Goal: Information Seeking & Learning: Learn about a topic

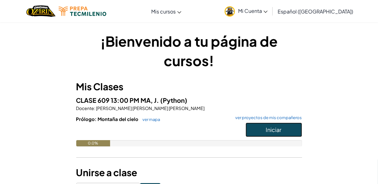
click at [291, 133] on button "Iniciar" at bounding box center [274, 130] width 56 height 14
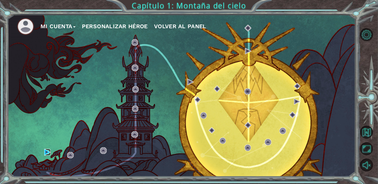
click at [47, 156] on img at bounding box center [47, 152] width 7 height 7
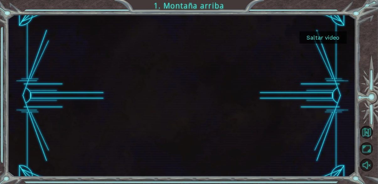
click at [327, 39] on button "Saltar video" at bounding box center [322, 37] width 47 height 12
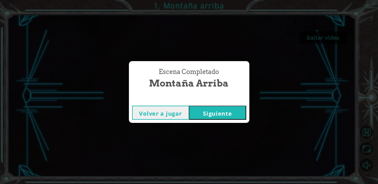
click at [228, 120] on button "Siguiente" at bounding box center [217, 113] width 57 height 14
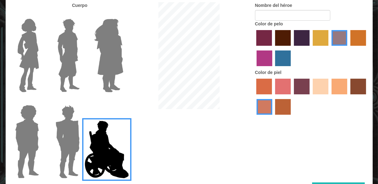
click at [287, 66] on label "lachmara hair color" at bounding box center [283, 58] width 16 height 16
click at [273, 68] on input "lachmara hair color" at bounding box center [273, 68] width 0 height 0
click at [286, 94] on label "froly skin color" at bounding box center [283, 87] width 16 height 16
click at [273, 97] on input "froly skin color" at bounding box center [273, 97] width 0 height 0
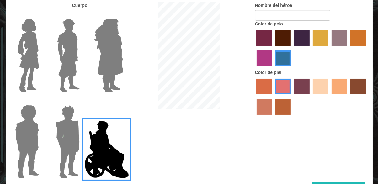
click at [283, 115] on label "smoke tree skin color" at bounding box center [283, 107] width 16 height 16
click at [273, 117] on input "smoke tree skin color" at bounding box center [273, 117] width 0 height 0
click at [268, 94] on label "sorbus skin color" at bounding box center [264, 87] width 16 height 16
click at [254, 97] on input "sorbus skin color" at bounding box center [254, 97] width 0 height 0
click at [299, 94] on label "tosca skin color" at bounding box center [302, 87] width 16 height 16
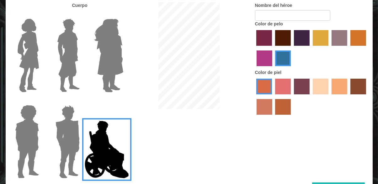
click at [292, 97] on input "tosca skin color" at bounding box center [292, 97] width 0 height 0
click at [286, 94] on label "froly skin color" at bounding box center [283, 87] width 16 height 16
click at [273, 97] on input "froly skin color" at bounding box center [273, 97] width 0 height 0
click at [308, 46] on label "hot purple hair color" at bounding box center [302, 38] width 16 height 16
click at [292, 48] on input "hot purple hair color" at bounding box center [292, 48] width 0 height 0
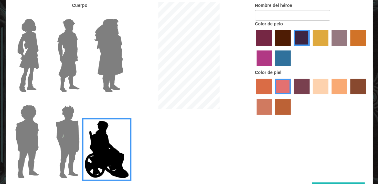
click at [344, 46] on label "bazaar hair color" at bounding box center [339, 38] width 16 height 16
click at [329, 48] on input "bazaar hair color" at bounding box center [329, 48] width 0 height 0
click at [281, 66] on label "lachmara hair color" at bounding box center [283, 58] width 16 height 16
click at [273, 68] on input "lachmara hair color" at bounding box center [273, 68] width 0 height 0
click at [271, 66] on label "medium red violet hair color" at bounding box center [264, 58] width 16 height 16
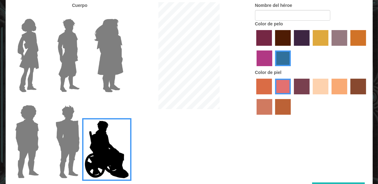
click at [367, 48] on input "medium red violet hair color" at bounding box center [367, 48] width 0 height 0
click at [285, 46] on label "maroon hair color" at bounding box center [283, 38] width 16 height 16
click at [273, 48] on input "maroon hair color" at bounding box center [273, 48] width 0 height 0
click at [265, 46] on label "paprika hair color" at bounding box center [264, 38] width 16 height 16
click at [254, 48] on input "paprika hair color" at bounding box center [254, 48] width 0 height 0
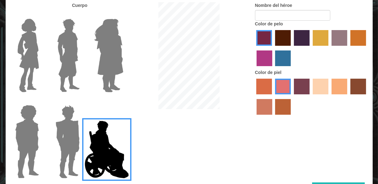
click at [302, 46] on label "hot purple hair color" at bounding box center [302, 38] width 16 height 16
click at [292, 48] on input "hot purple hair color" at bounding box center [292, 48] width 0 height 0
click at [318, 46] on label "tulip tree hair color" at bounding box center [321, 38] width 16 height 16
click at [310, 48] on input "tulip tree hair color" at bounding box center [310, 48] width 0 height 0
click at [299, 46] on label "hot purple hair color" at bounding box center [302, 38] width 16 height 16
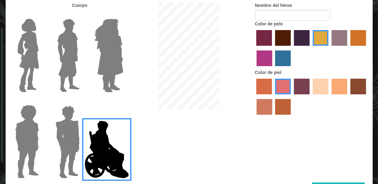
click at [292, 48] on input "hot purple hair color" at bounding box center [292, 48] width 0 height 0
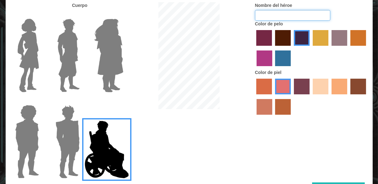
click at [319, 21] on input "Nombre del héroe" at bounding box center [292, 15] width 75 height 11
click at [72, 68] on img at bounding box center [69, 55] width 28 height 78
click at [82, 15] on input "Hero Lars" at bounding box center [82, 15] width 0 height 0
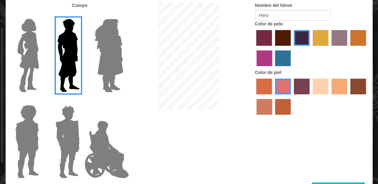
click at [21, 95] on img at bounding box center [28, 55] width 26 height 78
click at [41, 15] on input "Hero Connie" at bounding box center [41, 15] width 0 height 0
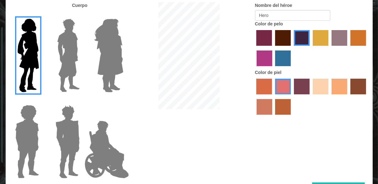
click at [66, 176] on img at bounding box center [67, 142] width 29 height 78
click at [82, 101] on input "Hero Garnet" at bounding box center [82, 101] width 0 height 0
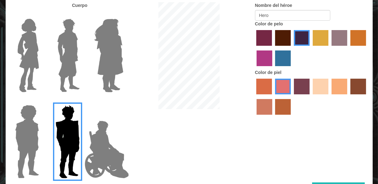
click at [41, 175] on img at bounding box center [27, 142] width 29 height 78
click at [41, 101] on input "Hero Steven" at bounding box center [41, 101] width 0 height 0
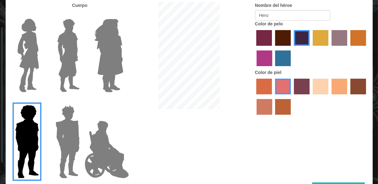
click at [95, 178] on img at bounding box center [106, 149] width 49 height 63
click at [123, 101] on input "Hero Jamie" at bounding box center [123, 101] width 0 height 0
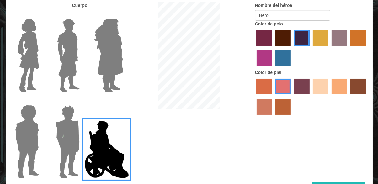
click at [27, 43] on img at bounding box center [28, 55] width 26 height 78
click at [41, 15] on input "Hero Connie" at bounding box center [41, 15] width 0 height 0
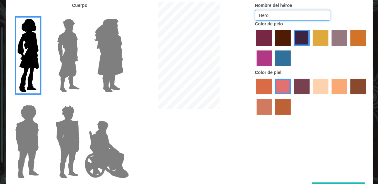
click at [314, 21] on input "Hero" at bounding box center [292, 15] width 75 height 11
type input "H"
type input "Shero"
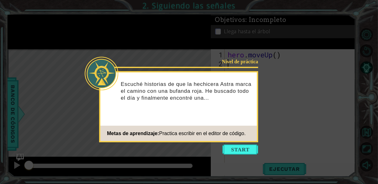
click at [355, 121] on icon at bounding box center [189, 107] width 378 height 214
click at [344, 124] on icon at bounding box center [189, 107] width 378 height 214
click at [247, 117] on div "Nivel de práctica Escuché historias de que la hechicera Astra marca el camino c…" at bounding box center [178, 106] width 159 height 71
click at [245, 133] on footer "Metas de aprendizaje: Practica escribir en el editor de código." at bounding box center [178, 133] width 156 height 15
click at [240, 143] on icon at bounding box center [189, 107] width 378 height 214
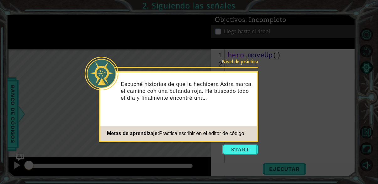
click at [177, 140] on footer "Metas de aprendizaje: Practica escribir en el editor de código." at bounding box center [178, 133] width 156 height 15
click at [151, 141] on div "Nivel de práctica Escuché historias de que la hechicera Astra marca el camino c…" at bounding box center [178, 106] width 159 height 71
click at [154, 135] on span "Metas de aprendizaje:" at bounding box center [133, 133] width 52 height 5
click at [204, 128] on div "Metas de aprendizaje: Practica escribir en el editor de código." at bounding box center [172, 133] width 145 height 13
click at [210, 123] on div "Nivel de práctica Escuché historias de que la hechicera Astra marca el camino c…" at bounding box center [178, 106] width 159 height 71
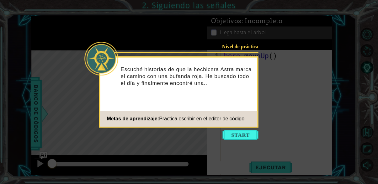
scroll to position [25, 0]
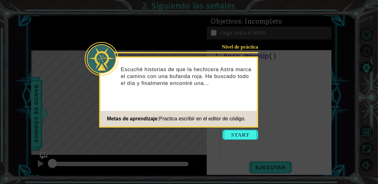
click at [266, 69] on icon at bounding box center [189, 107] width 378 height 214
click at [251, 75] on p "Escuché historias de que la hechicera Astra marca el camino con una bufanda roj…" at bounding box center [187, 76] width 132 height 21
click at [106, 65] on div at bounding box center [102, 59] width 34 height 34
click at [114, 63] on div at bounding box center [102, 59] width 34 height 34
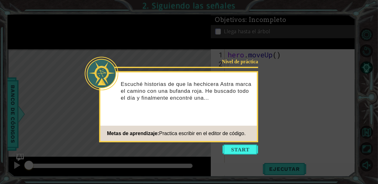
click at [238, 124] on div "Nivel de práctica Escuché historias de que la hechicera Astra marca el camino c…" at bounding box center [178, 106] width 159 height 71
click at [262, 91] on icon at bounding box center [189, 107] width 378 height 214
click at [238, 121] on div "Nivel de práctica Escuché historias de que la hechicera Astra marca el camino c…" at bounding box center [178, 106] width 159 height 71
click at [298, 94] on icon at bounding box center [189, 107] width 378 height 214
click at [239, 118] on div "Nivel de práctica Escuché historias de que la hechicera Astra marca el camino c…" at bounding box center [178, 106] width 159 height 71
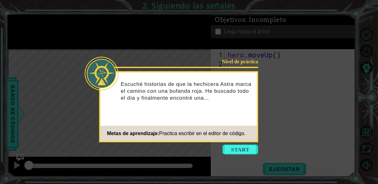
click at [241, 119] on div "Nivel de práctica Escuché historias de que la hechicera Astra marca el camino c…" at bounding box center [178, 106] width 159 height 71
click at [240, 121] on div "Nivel de práctica Escuché historias de que la hechicera Astra marca el camino c…" at bounding box center [178, 106] width 159 height 71
click at [244, 119] on div "Nivel de práctica Escuché historias de que la hechicera Astra marca el camino c…" at bounding box center [178, 106] width 159 height 71
click at [242, 115] on div "Nivel de práctica Escuché historias de que la hechicera Astra marca el camino c…" at bounding box center [178, 106] width 159 height 71
click at [241, 115] on div "Nivel de práctica Escuché historias de que la hechicera Astra marca el camino c…" at bounding box center [178, 106] width 159 height 71
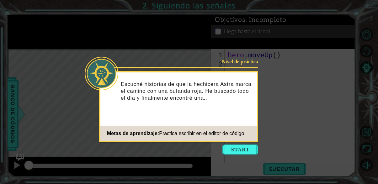
click at [238, 119] on div "Nivel de práctica Escuché historias de que la hechicera Astra marca el camino c…" at bounding box center [178, 106] width 159 height 71
click at [134, 135] on span "Metas de aprendizaje:" at bounding box center [133, 133] width 52 height 5
click at [133, 137] on div "Metas de aprendizaje: Practica escribir en el editor de código." at bounding box center [172, 133] width 145 height 13
click at [13, 184] on icon at bounding box center [189, 107] width 378 height 214
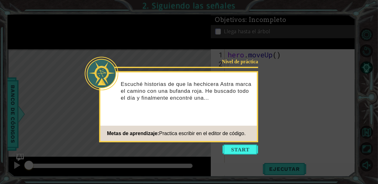
click at [19, 184] on icon at bounding box center [189, 107] width 378 height 214
click at [16, 184] on icon at bounding box center [189, 107] width 378 height 214
click at [13, 184] on icon at bounding box center [189, 107] width 378 height 214
click at [14, 184] on icon at bounding box center [189, 107] width 378 height 214
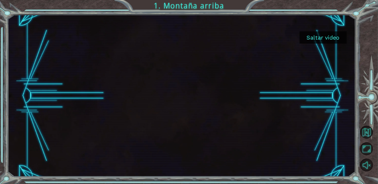
click at [337, 37] on button "Saltar video" at bounding box center [322, 37] width 47 height 12
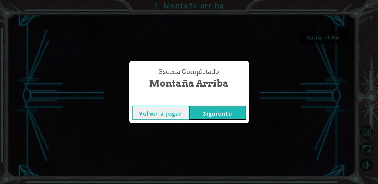
click at [174, 120] on button "Volver a jugar" at bounding box center [160, 113] width 57 height 14
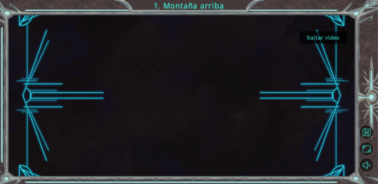
click at [336, 40] on button "Saltar video" at bounding box center [322, 37] width 47 height 12
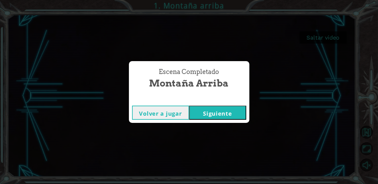
click at [231, 120] on button "Siguiente" at bounding box center [217, 113] width 57 height 14
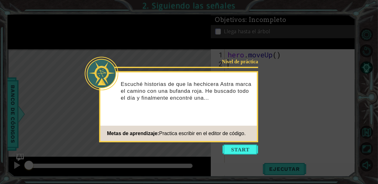
click at [342, 114] on icon at bounding box center [189, 107] width 378 height 214
click at [344, 111] on icon at bounding box center [189, 107] width 378 height 214
click at [345, 108] on icon at bounding box center [189, 107] width 378 height 214
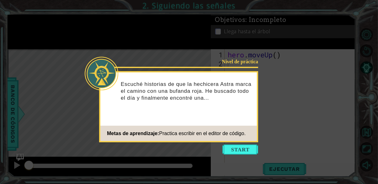
click at [345, 108] on icon at bounding box center [189, 107] width 378 height 214
click at [241, 131] on span "Practica escribir en el editor de código." at bounding box center [202, 133] width 87 height 5
click at [237, 134] on span "Practica escribir en el editor de código." at bounding box center [202, 133] width 87 height 5
click at [241, 131] on span "Practica escribir en el editor de código." at bounding box center [202, 133] width 87 height 5
click at [277, 77] on icon at bounding box center [189, 107] width 378 height 214
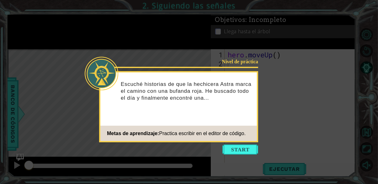
click at [282, 77] on icon at bounding box center [189, 107] width 378 height 214
click at [288, 75] on icon at bounding box center [189, 107] width 378 height 214
click at [226, 112] on div "Escuché historias de que la hechicera Astra marca el camino con una bufanda roj…" at bounding box center [178, 94] width 156 height 39
click at [224, 117] on div "Nivel de práctica Escuché historias de que la hechicera Astra marca el camino c…" at bounding box center [178, 106] width 159 height 71
click at [245, 154] on button "Start" at bounding box center [240, 150] width 36 height 10
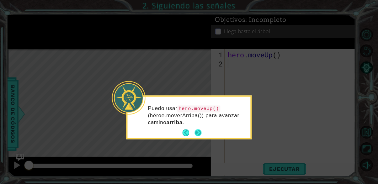
click at [194, 130] on button "Next" at bounding box center [197, 132] width 7 height 7
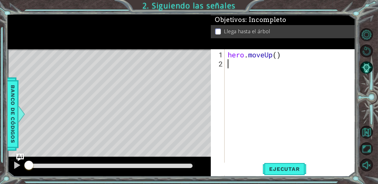
click at [241, 77] on div "hero . moveUp ( )" at bounding box center [291, 122] width 130 height 145
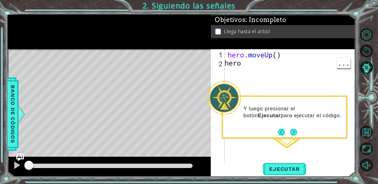
type textarea "hero."
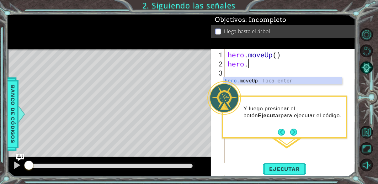
click at [320, 80] on div "hero. moveUp Toca enter" at bounding box center [282, 88] width 119 height 23
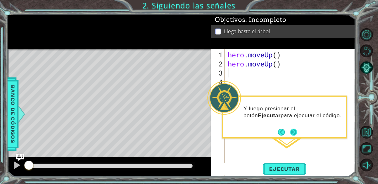
click at [294, 134] on button "Next" at bounding box center [293, 132] width 7 height 7
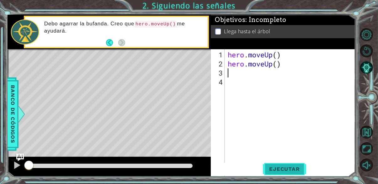
click at [297, 172] on span "Ejecutar" at bounding box center [284, 169] width 43 height 6
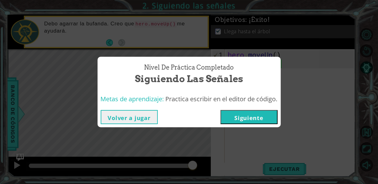
click at [271, 124] on button "Siguiente" at bounding box center [248, 117] width 57 height 14
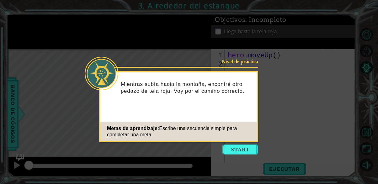
click at [226, 136] on div "Metas de aprendizaje: Escribe una secuencia simple para completar una meta." at bounding box center [178, 131] width 156 height 19
click at [247, 132] on div "Metas de aprendizaje: Escribe una secuencia simple para completar una meta." at bounding box center [178, 131] width 156 height 19
click at [246, 149] on button "Start" at bounding box center [240, 150] width 36 height 10
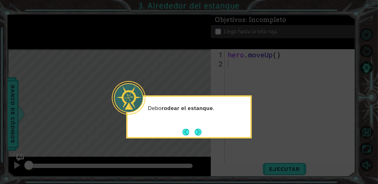
click at [202, 132] on div "Debo rodear el estanque ." at bounding box center [188, 116] width 125 height 43
click at [198, 135] on button "Next" at bounding box center [197, 132] width 7 height 7
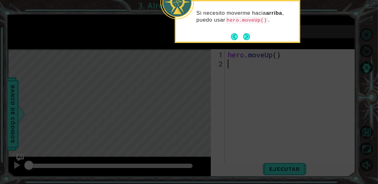
click at [254, 42] on div "Si necesito moverme hacia arriba , puedo usar hero.moveUp() ." at bounding box center [237, 21] width 125 height 43
click at [246, 37] on button "Next" at bounding box center [246, 36] width 7 height 7
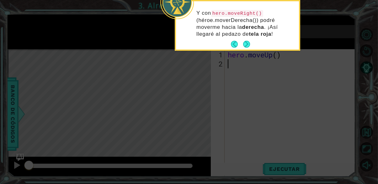
click at [354, 52] on icon at bounding box center [189, 35] width 378 height 357
click at [241, 44] on button "Back" at bounding box center [237, 44] width 12 height 7
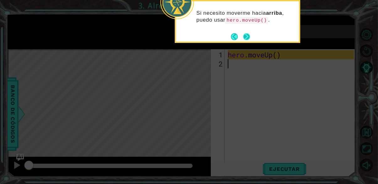
click at [245, 40] on button "Next" at bounding box center [246, 36] width 7 height 7
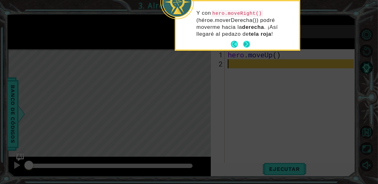
click at [243, 44] on button "Next" at bounding box center [246, 44] width 7 height 7
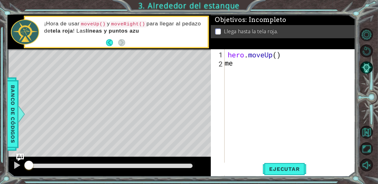
type textarea "m"
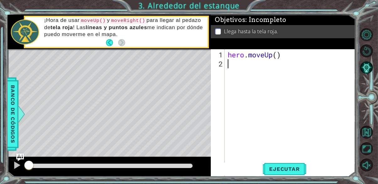
type textarea "h"
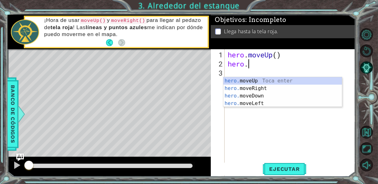
type textarea "hero."
click at [277, 89] on div "hero. moveUp Toca enter hero. moveRight Toca enter hero. moveDown Toca enter he…" at bounding box center [282, 99] width 119 height 45
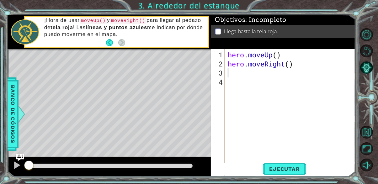
scroll to position [0, 0]
click at [304, 172] on span "Ejecutar" at bounding box center [284, 169] width 43 height 6
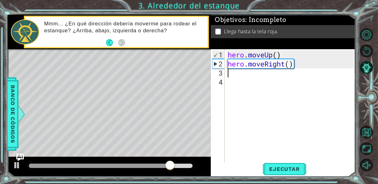
click at [235, 86] on div "hero . moveUp ( ) hero . moveRight ( )" at bounding box center [291, 122] width 130 height 145
click at [228, 83] on div "hero . moveUp ( ) hero . moveRight ( )" at bounding box center [291, 122] width 130 height 145
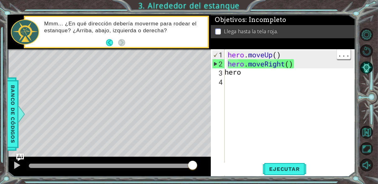
type textarea "hero."
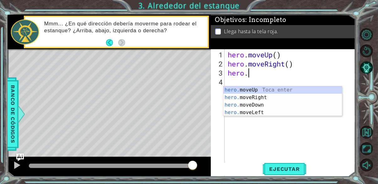
click at [283, 87] on div "hero. moveUp Toca enter hero. moveRight Toca enter hero. moveDown Toca enter he…" at bounding box center [282, 108] width 119 height 45
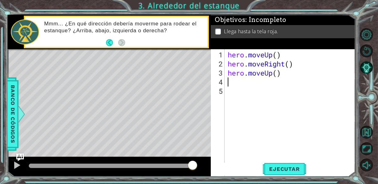
scroll to position [0, 0]
click at [299, 172] on span "Ejecutar" at bounding box center [284, 169] width 43 height 6
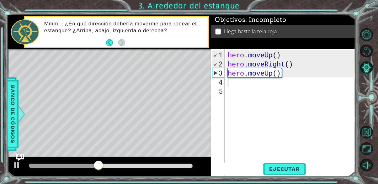
click at [249, 96] on div "hero . moveUp ( ) hero . moveRight ( ) hero . moveUp ( )" at bounding box center [291, 122] width 130 height 145
click at [229, 95] on div "her 1 2 3 4 5 hero . moveUp ( ) hero . moveRight ( ) hero . moveUp ( ) הההההההה…" at bounding box center [282, 112] width 143 height 127
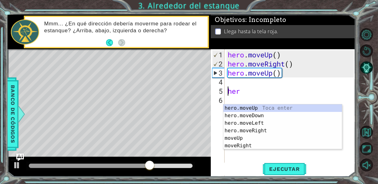
click at [242, 103] on div "hero . moveUp ( ) hero . moveRight ( ) hero . moveUp ( ) her" at bounding box center [291, 122] width 130 height 145
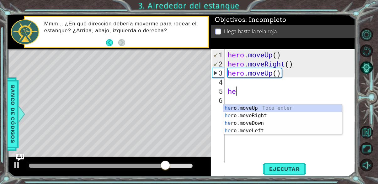
type textarea "h"
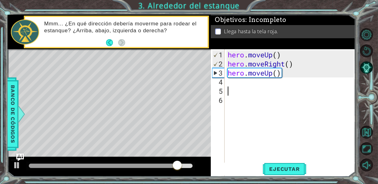
click at [230, 93] on div "hero . moveUp ( ) hero . moveRight ( ) hero . moveUp ( )" at bounding box center [291, 122] width 130 height 145
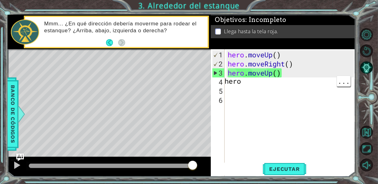
type textarea "hero."
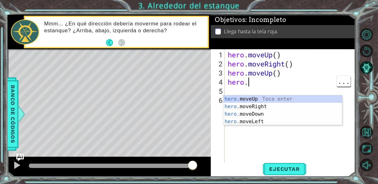
scroll to position [0, 0]
click at [280, 99] on div "hero. moveUp Toca enter hero. moveRight Toca enter hero. moveDown Toca enter he…" at bounding box center [282, 117] width 119 height 45
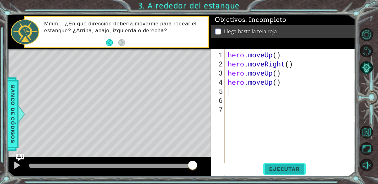
click at [284, 172] on span "Ejecutar" at bounding box center [284, 169] width 43 height 6
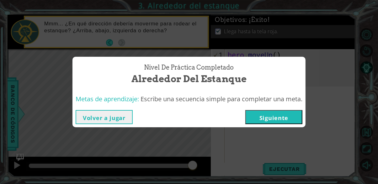
click at [281, 124] on button "Siguiente" at bounding box center [273, 117] width 57 height 14
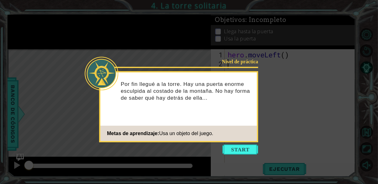
click at [355, 114] on icon at bounding box center [189, 107] width 378 height 214
click at [252, 152] on button "Start" at bounding box center [240, 150] width 36 height 10
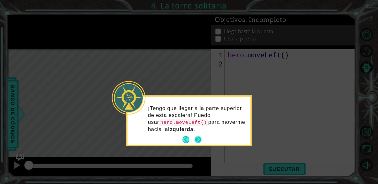
click at [199, 141] on button "Next" at bounding box center [198, 139] width 7 height 7
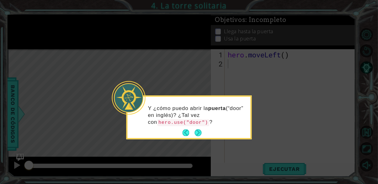
click at [198, 138] on div "Y ¿cómo puedo abrir la puerta (“door” en inglés)? ¿Tal vez con hero.use("door")…" at bounding box center [188, 117] width 125 height 44
click at [197, 130] on button "Next" at bounding box center [197, 132] width 7 height 7
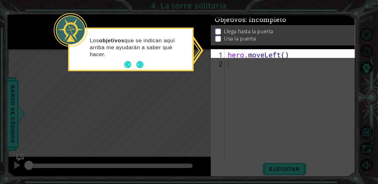
click at [218, 34] on p at bounding box center [218, 32] width 6 height 6
click at [221, 42] on li "Usa la puerta" at bounding box center [283, 38] width 137 height 7
click at [200, 52] on icon at bounding box center [189, 107] width 378 height 214
click at [189, 60] on div "Los objetivos que se indican aquí arriba me ayudarán a saber qué hacer." at bounding box center [130, 50] width 123 height 39
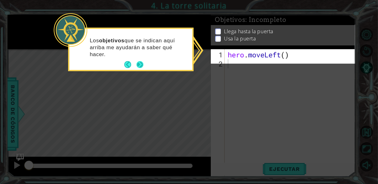
click at [140, 68] on button "Next" at bounding box center [139, 64] width 7 height 7
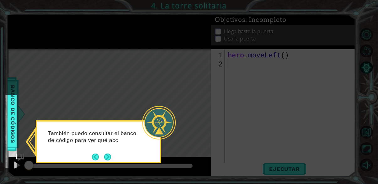
click at [104, 166] on icon at bounding box center [189, 107] width 378 height 214
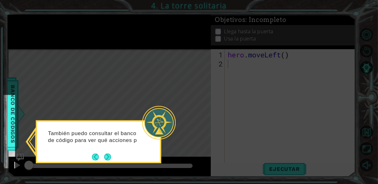
click at [102, 161] on footer at bounding box center [101, 156] width 19 height 9
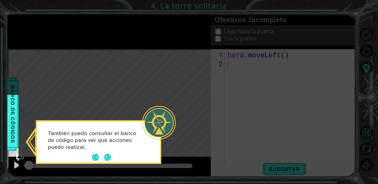
click at [102, 161] on footer at bounding box center [101, 157] width 19 height 9
click at [104, 161] on button "Next" at bounding box center [107, 157] width 7 height 7
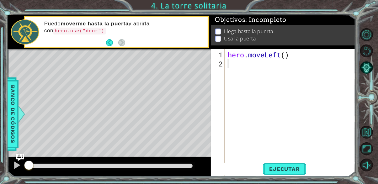
click at [234, 74] on div "hero . moveLeft ( )" at bounding box center [291, 122] width 130 height 145
type textarea "hero."
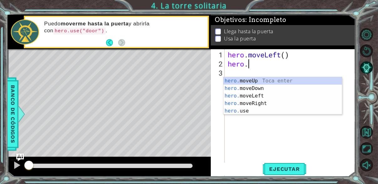
scroll to position [0, 0]
click at [268, 94] on div "hero. moveUp Toca enter hero. moveDown Toca enter hero. moveLeft Toca enter her…" at bounding box center [282, 103] width 119 height 53
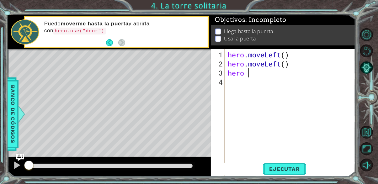
type textarea "m"
type textarea "."
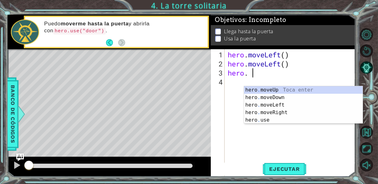
click at [287, 104] on div "hero . moveUp Toca enter hero . moveDown Toca enter hero . moveLeft Toca enter …" at bounding box center [303, 112] width 119 height 53
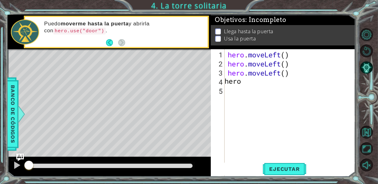
type textarea "hero."
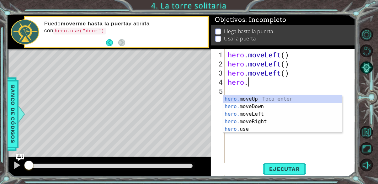
click at [273, 101] on div "hero. moveUp Toca enter hero. moveDown Toca enter hero. moveLeft Toca enter her…" at bounding box center [282, 121] width 119 height 53
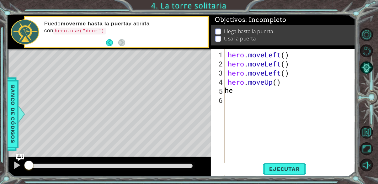
scroll to position [0, 0]
type textarea "hero."
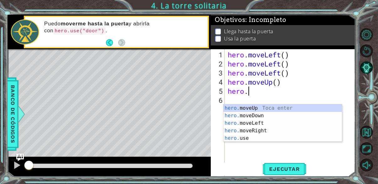
click at [286, 108] on div "hero. moveUp Toca enter hero. moveDown Toca enter hero. moveLeft Toca enter her…" at bounding box center [282, 130] width 119 height 53
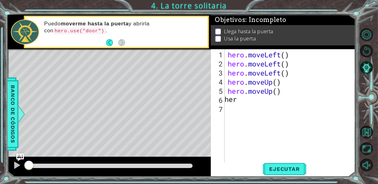
scroll to position [0, 0]
type textarea "hero."
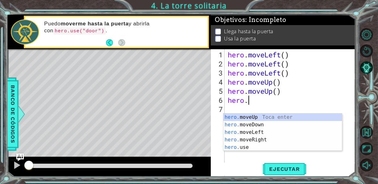
click at [263, 139] on div "hero. moveUp Toca enter hero. moveDown Toca enter hero. moveLeft Toca enter her…" at bounding box center [282, 140] width 119 height 53
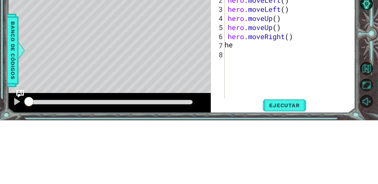
scroll to position [0, 0]
type textarea "hero."
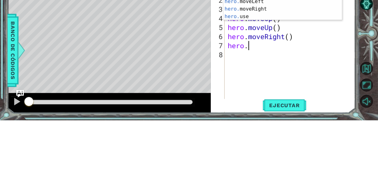
scroll to position [0, 0]
click at [261, 99] on div "hero. moveUp Toca enter hero. moveDown Toca enter hero. moveLeft Toca enter her…" at bounding box center [282, 72] width 119 height 53
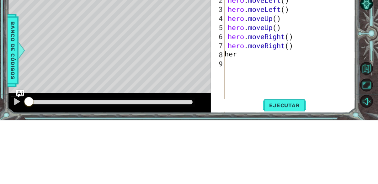
scroll to position [0, 0]
type textarea "hero."
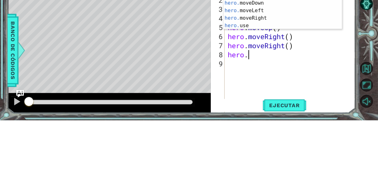
scroll to position [0, 0]
click at [270, 108] on div "hero. moveUp Toca enter hero. moveDown Toca enter hero. moveLeft Toca enter her…" at bounding box center [282, 81] width 119 height 53
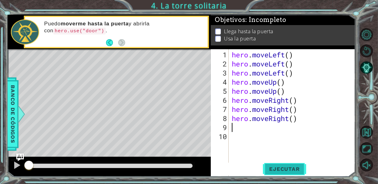
click at [291, 176] on button "Ejecutar" at bounding box center [284, 169] width 43 height 13
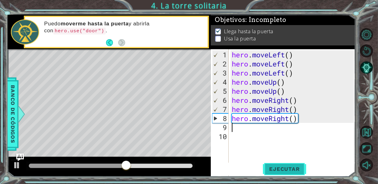
click at [288, 172] on span "Ejecutar" at bounding box center [284, 169] width 43 height 6
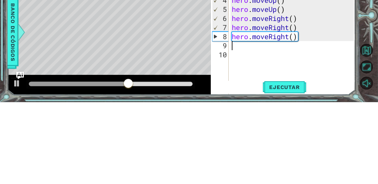
click at [236, 139] on div "hero . moveLeft ( ) hero . moveLeft ( ) hero . moveLeft ( ) hero . moveUp ( ) h…" at bounding box center [293, 122] width 126 height 145
type textarea "hero."
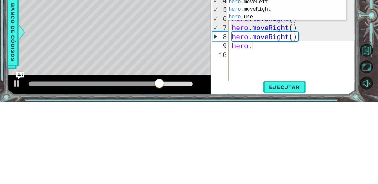
click at [278, 99] on div "hero. moveUp Toca enter hero. moveDown Toca enter hero. moveLeft Toca enter her…" at bounding box center [286, 91] width 119 height 53
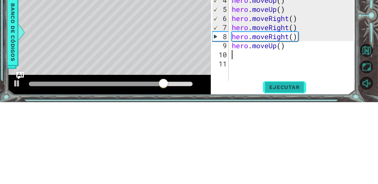
click at [295, 172] on span "Ejecutar" at bounding box center [284, 169] width 43 height 6
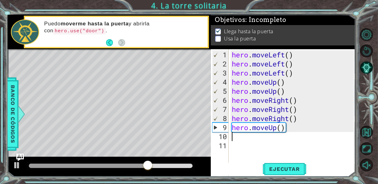
click at [284, 139] on div "hero . moveLeft ( ) hero . moveLeft ( ) hero . moveLeft ( ) hero . moveUp ( ) h…" at bounding box center [293, 122] width 126 height 145
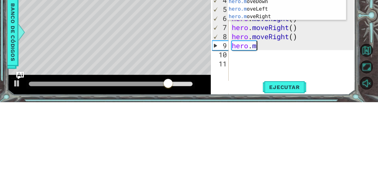
scroll to position [0, 0]
click at [255, 117] on div "hero. moveUp Toca enter hero. moveDown Toca enter hero. moveLeft Toca enter her…" at bounding box center [286, 91] width 119 height 53
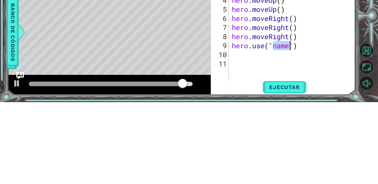
scroll to position [0, 3]
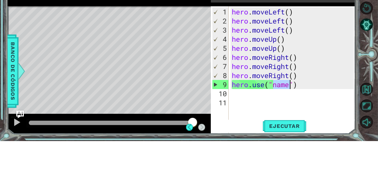
click at [283, 129] on div "hero . moveLeft ( ) hero . moveLeft ( ) hero . moveLeft ( ) hero . moveUp ( ) h…" at bounding box center [293, 122] width 126 height 145
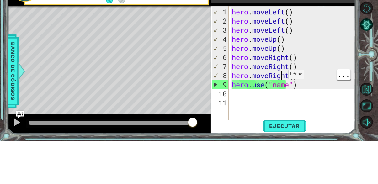
click at [290, 139] on div "hero . moveLeft ( ) hero . moveLeft ( ) hero . moveLeft ( ) hero . moveUp ( ) h…" at bounding box center [293, 122] width 126 height 145
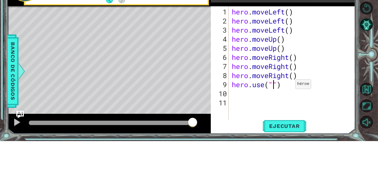
scroll to position [0, 0]
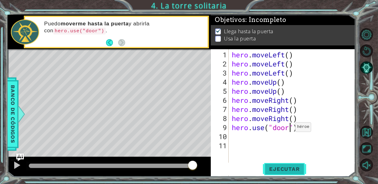
click at [296, 172] on span "Ejecutar" at bounding box center [284, 169] width 43 height 6
type textarea "hero.use("door")"
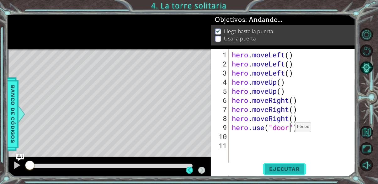
scroll to position [0, 3]
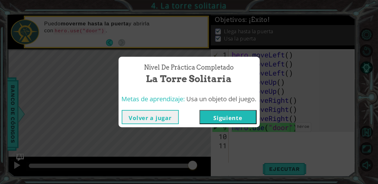
click at [240, 124] on button "Siguiente" at bounding box center [227, 117] width 57 height 14
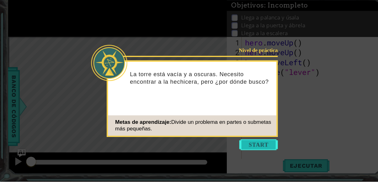
click at [244, 152] on button "Start" at bounding box center [240, 150] width 36 height 10
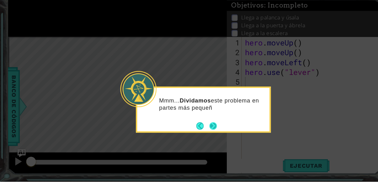
click at [201, 134] on button "Next" at bounding box center [197, 132] width 7 height 7
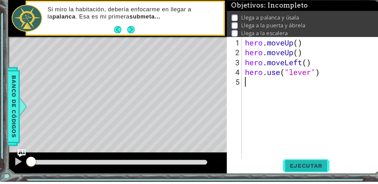
click at [296, 172] on span "Ejecutar" at bounding box center [284, 169] width 43 height 6
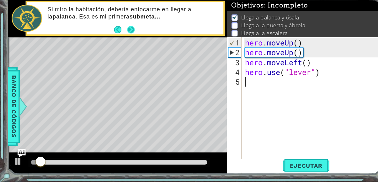
click at [123, 46] on button "Next" at bounding box center [121, 42] width 7 height 7
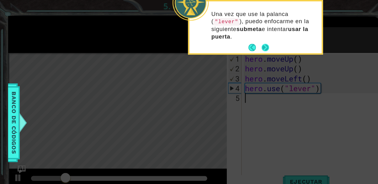
click at [248, 45] on button "Next" at bounding box center [246, 44] width 7 height 7
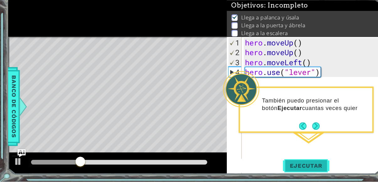
click at [304, 172] on span "Ejecutar" at bounding box center [284, 169] width 43 height 6
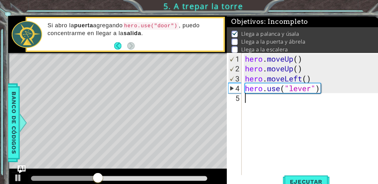
click at [235, 101] on div "hero . moveUp ( ) hero . moveUp ( ) hero . moveLeft ( ) hero . use ( "lever" )" at bounding box center [291, 122] width 130 height 145
type textarea "hero."
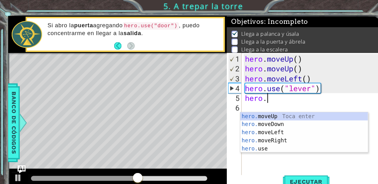
click at [275, 133] on div "hero. moveUp Toca enter hero. moveDown Toca enter hero. moveLeft Toca enter her…" at bounding box center [282, 130] width 119 height 53
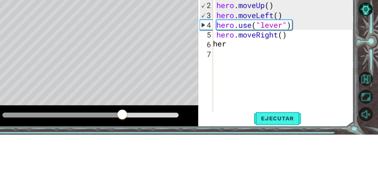
scroll to position [0, 0]
type textarea "hero."
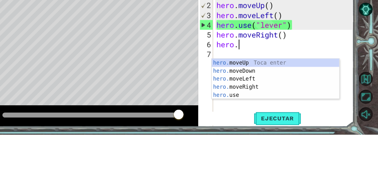
click at [265, 139] on div "hero. moveUp Toca enter hero. moveDown Toca enter hero. moveLeft Toca enter her…" at bounding box center [282, 140] width 119 height 53
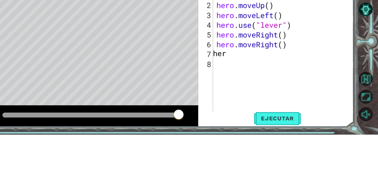
scroll to position [0, 0]
type textarea "hero."
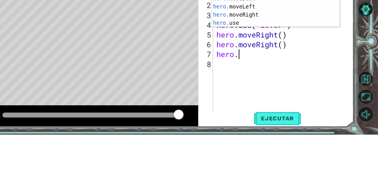
scroll to position [0, 0]
click at [268, 99] on div "hero. moveUp Toca enter hero. moveDown Toca enter hero. moveLeft Toca enter her…" at bounding box center [282, 72] width 119 height 53
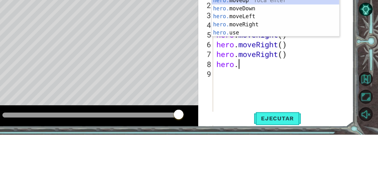
click at [253, 108] on div "hero. moveUp Toca enter hero. moveDown Toca enter hero. moveLeft Toca enter her…" at bounding box center [282, 81] width 119 height 53
type textarea "hero.use("name")"
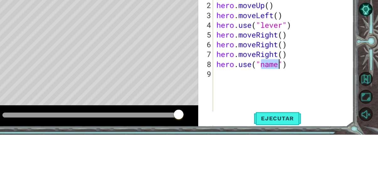
scroll to position [0, 3]
type textarea "d"
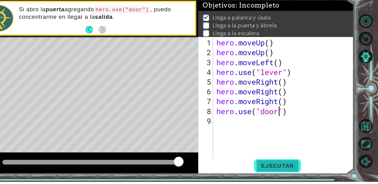
click at [294, 172] on span "Ejecutar" at bounding box center [284, 169] width 43 height 6
type textarea "hero.use("door")"
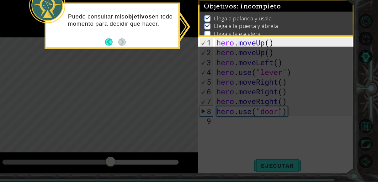
click at [137, 60] on div "Puedo consultar mis objetivos en todo momento para decidir qué hacer." at bounding box center [130, 39] width 125 height 43
click at [128, 54] on button "Back" at bounding box center [130, 53] width 12 height 7
